Goal: Obtain resource: Download file/media

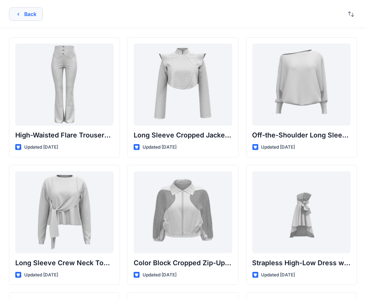
click at [22, 20] on button "Back" at bounding box center [26, 13] width 34 height 13
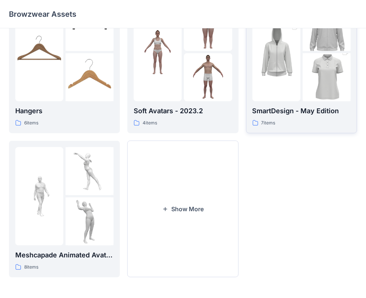
scroll to position [73, 0]
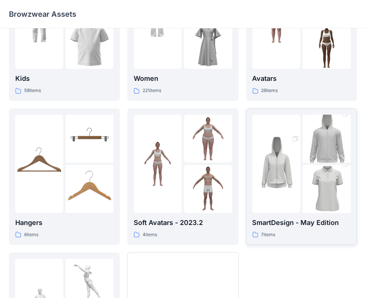
click at [299, 184] on img at bounding box center [276, 164] width 48 height 72
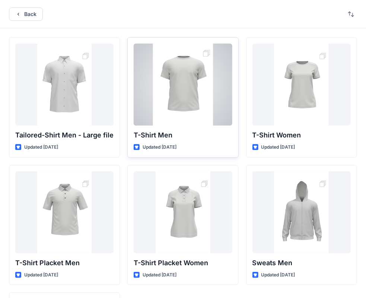
click at [202, 115] on div at bounding box center [183, 85] width 98 height 82
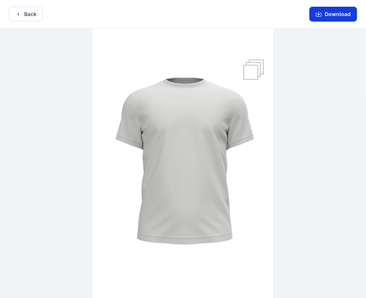
click at [326, 21] on button "Download" at bounding box center [333, 14] width 48 height 15
click at [24, 15] on button "Back" at bounding box center [26, 14] width 34 height 15
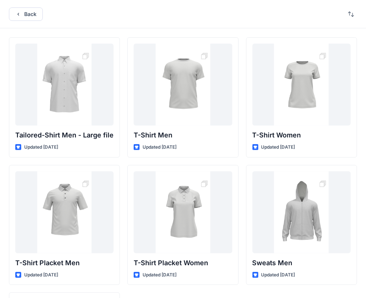
click at [24, 15] on button "Back" at bounding box center [26, 13] width 34 height 13
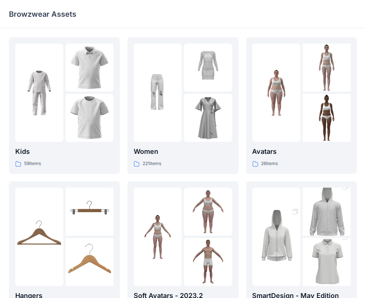
scroll to position [185, 0]
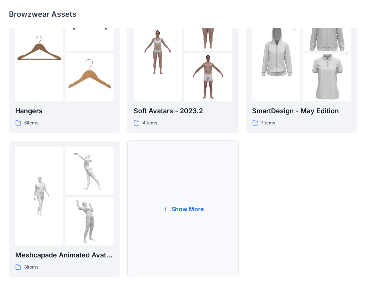
click at [177, 192] on button "Show More" at bounding box center [182, 209] width 111 height 137
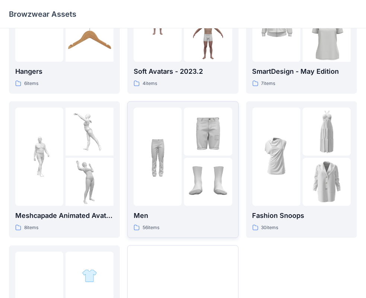
scroll to position [296, 0]
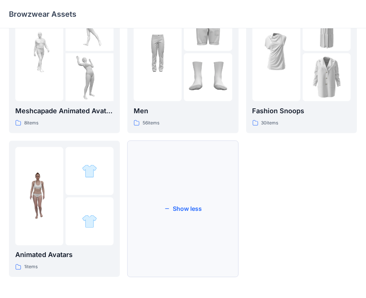
click at [179, 219] on button "Show less" at bounding box center [182, 209] width 111 height 137
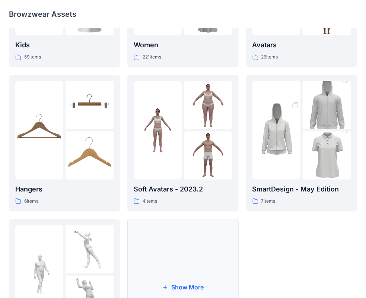
scroll to position [0, 0]
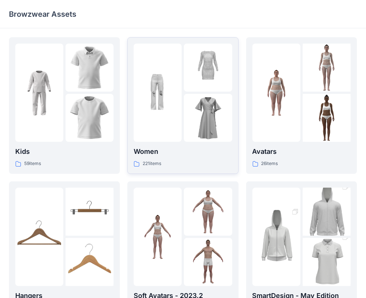
click at [173, 77] on img at bounding box center [158, 93] width 48 height 48
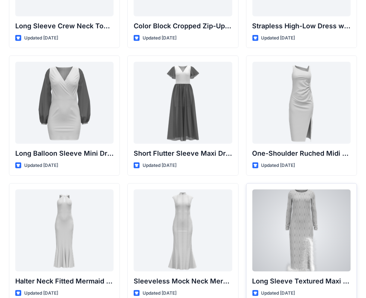
scroll to position [260, 0]
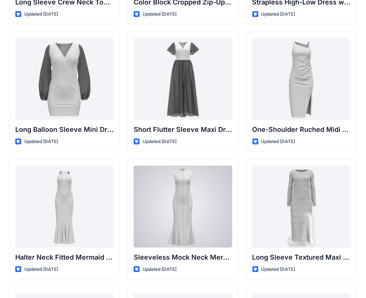
click at [195, 221] on div at bounding box center [183, 207] width 98 height 82
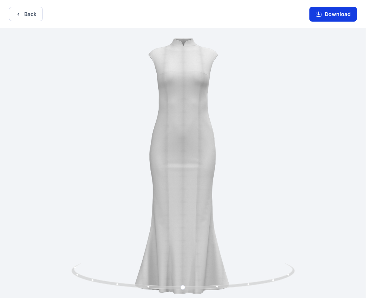
click at [327, 9] on button "Download" at bounding box center [333, 14] width 48 height 15
click at [20, 10] on button "Back" at bounding box center [26, 14] width 34 height 15
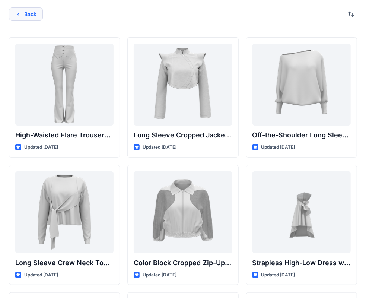
click at [17, 14] on icon "button" at bounding box center [18, 14] width 6 height 6
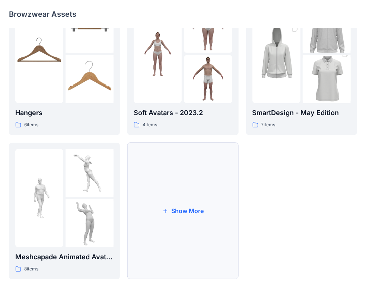
scroll to position [185, 0]
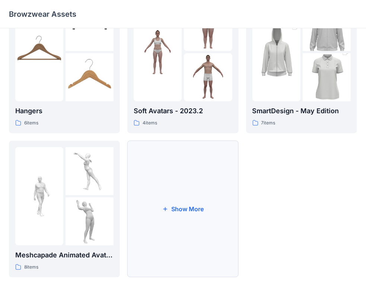
click at [176, 211] on button "Show More" at bounding box center [182, 209] width 111 height 137
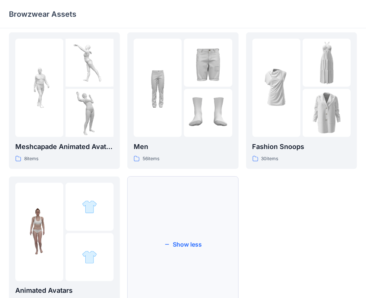
scroll to position [296, 0]
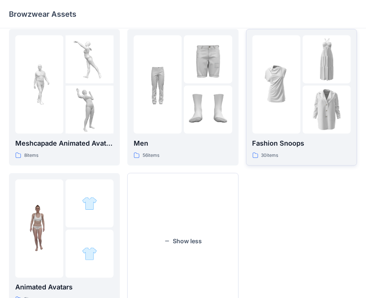
click at [296, 102] on img at bounding box center [276, 84] width 48 height 48
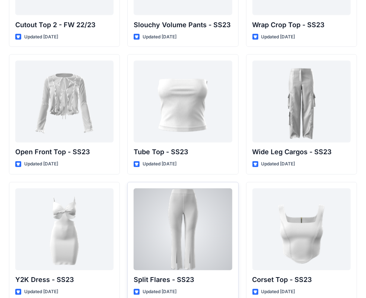
scroll to position [455, 0]
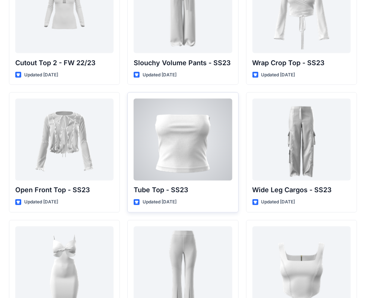
click at [196, 153] on div at bounding box center [183, 140] width 98 height 82
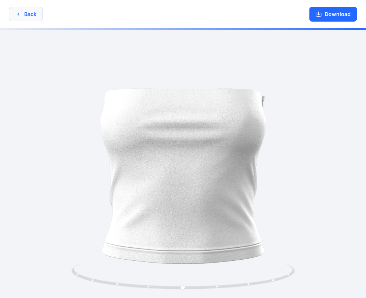
click at [28, 17] on button "Back" at bounding box center [26, 14] width 34 height 15
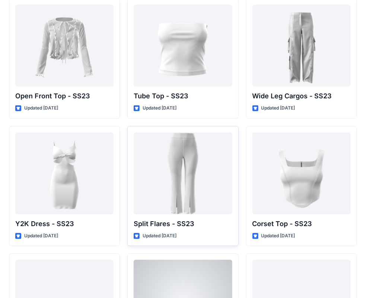
scroll to position [529, 0]
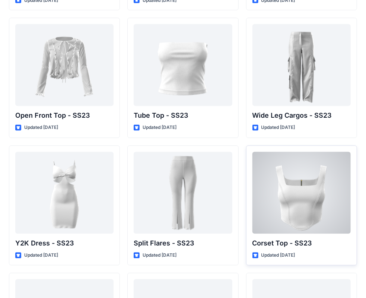
click at [276, 196] on div at bounding box center [301, 193] width 98 height 82
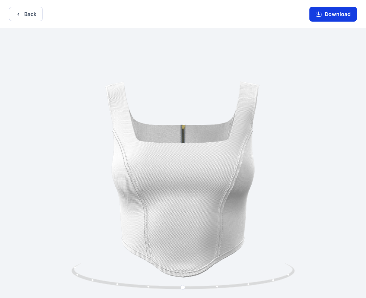
click at [337, 9] on button "Download" at bounding box center [333, 14] width 48 height 15
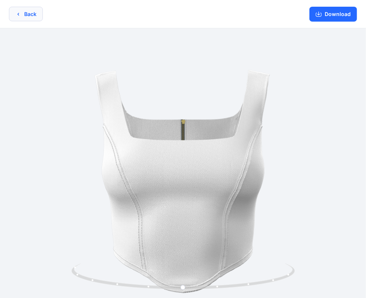
click at [35, 13] on button "Back" at bounding box center [26, 14] width 34 height 15
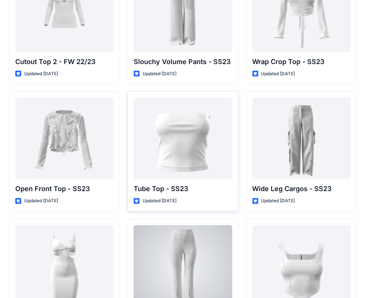
scroll to position [455, 0]
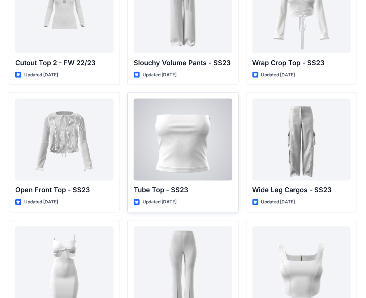
click at [204, 156] on div at bounding box center [183, 140] width 98 height 82
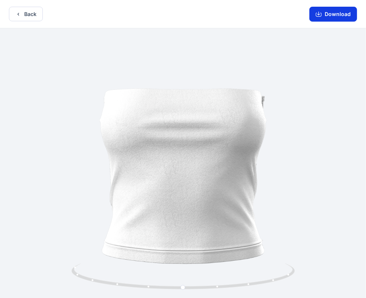
click at [327, 19] on button "Download" at bounding box center [333, 14] width 48 height 15
drag, startPoint x: 353, startPoint y: 228, endPoint x: 327, endPoint y: 169, distance: 63.8
click at [327, 169] on div at bounding box center [183, 163] width 366 height 271
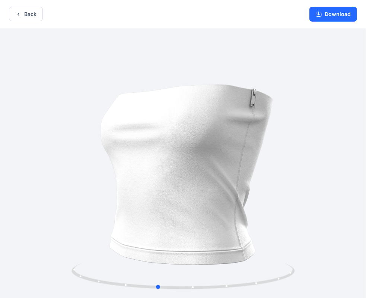
drag, startPoint x: 243, startPoint y: 234, endPoint x: 215, endPoint y: 235, distance: 28.7
click at [217, 237] on div at bounding box center [183, 163] width 366 height 271
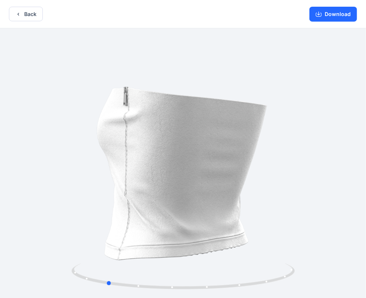
drag, startPoint x: 212, startPoint y: 234, endPoint x: 233, endPoint y: 195, distance: 43.9
click at [296, 230] on div at bounding box center [183, 163] width 366 height 271
